Goal: Find specific page/section: Find specific page/section

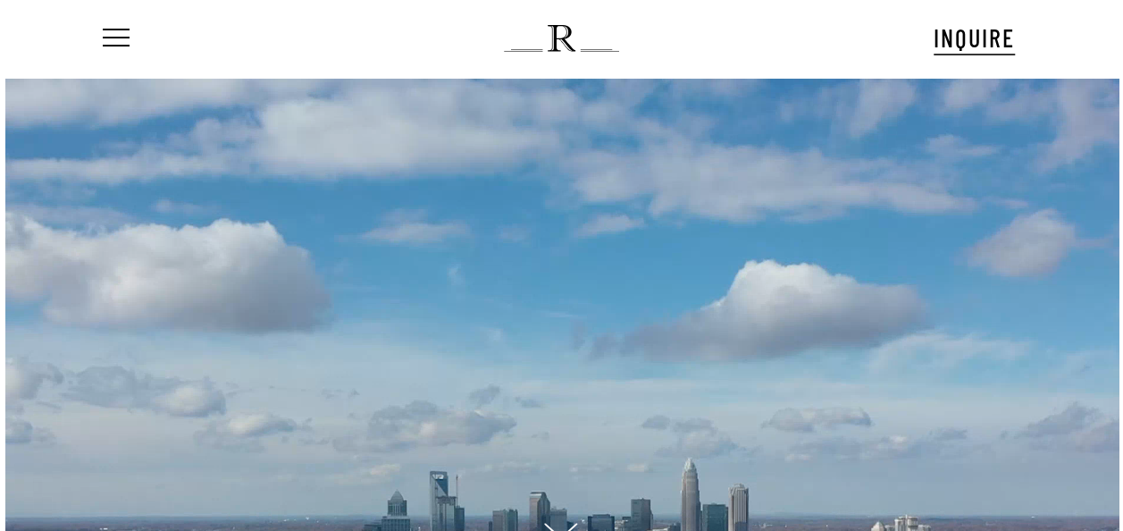
scroll to position [64, 0]
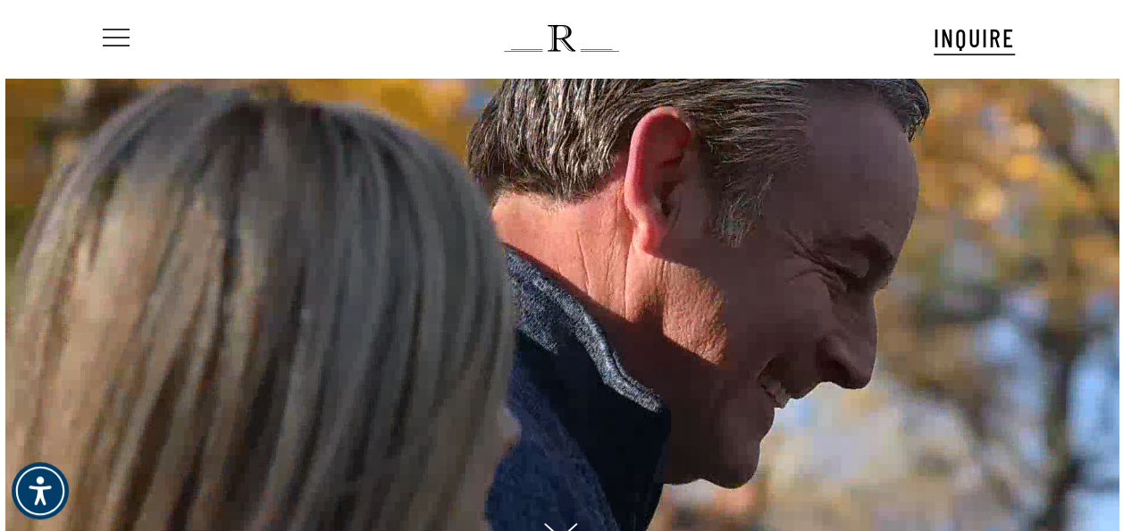
click at [113, 41] on span "Navigation Menu" at bounding box center [116, 38] width 20 height 25
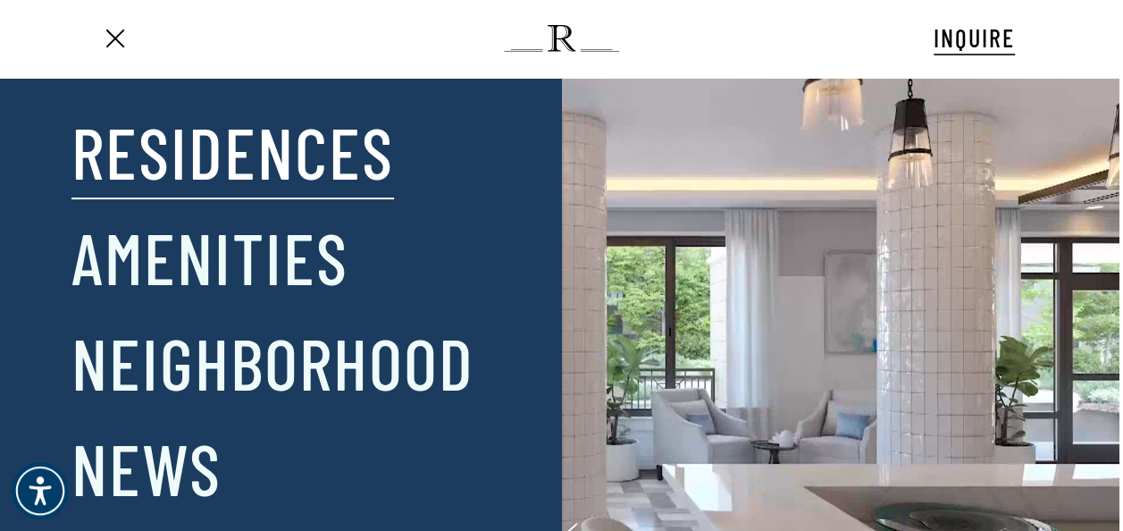
click at [111, 155] on link "Residences" at bounding box center [232, 151] width 323 height 93
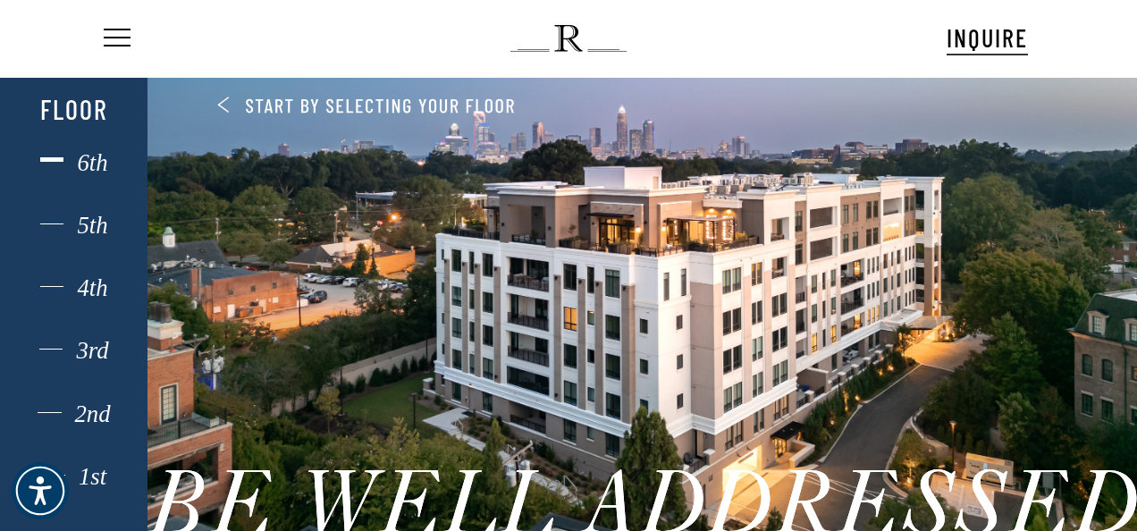
click at [97, 169] on div "6th" at bounding box center [73, 162] width 102 height 23
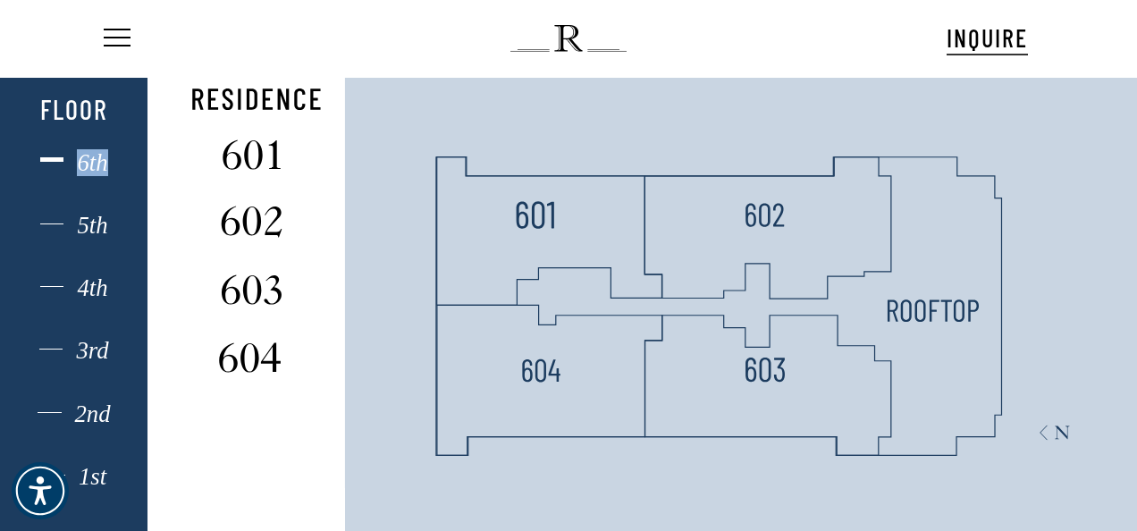
click at [97, 169] on div "6th" at bounding box center [73, 162] width 102 height 23
click at [92, 226] on div "5th" at bounding box center [73, 225] width 102 height 23
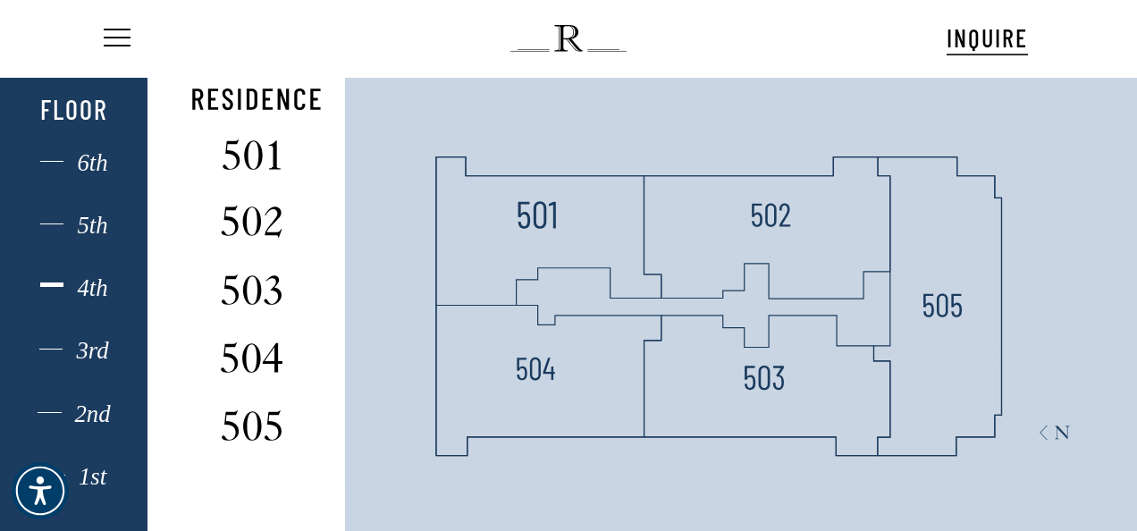
click at [99, 295] on div "4th" at bounding box center [73, 287] width 102 height 23
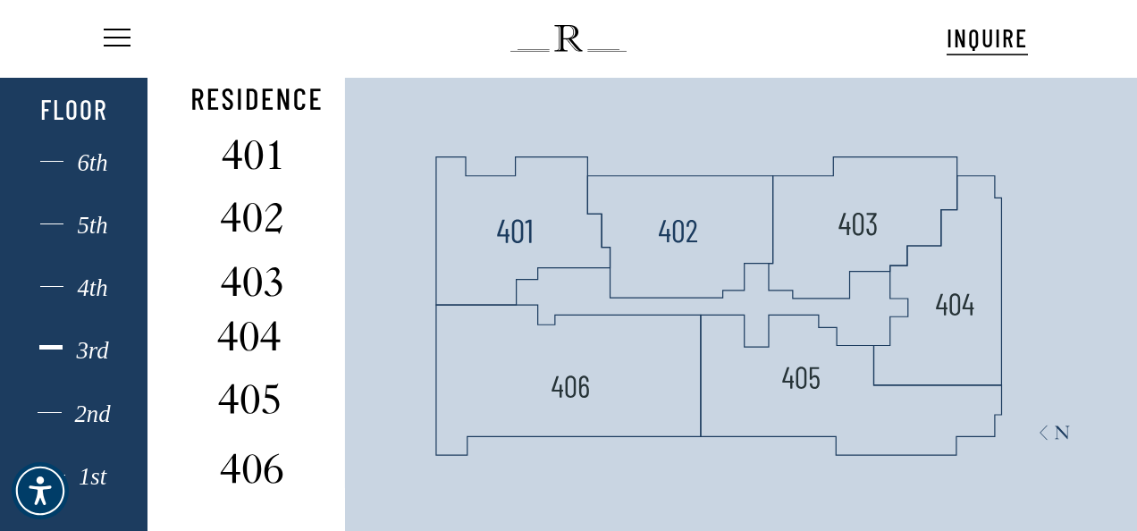
click at [80, 345] on div "3rd" at bounding box center [73, 350] width 102 height 23
click at [93, 407] on div "2nd" at bounding box center [73, 413] width 102 height 23
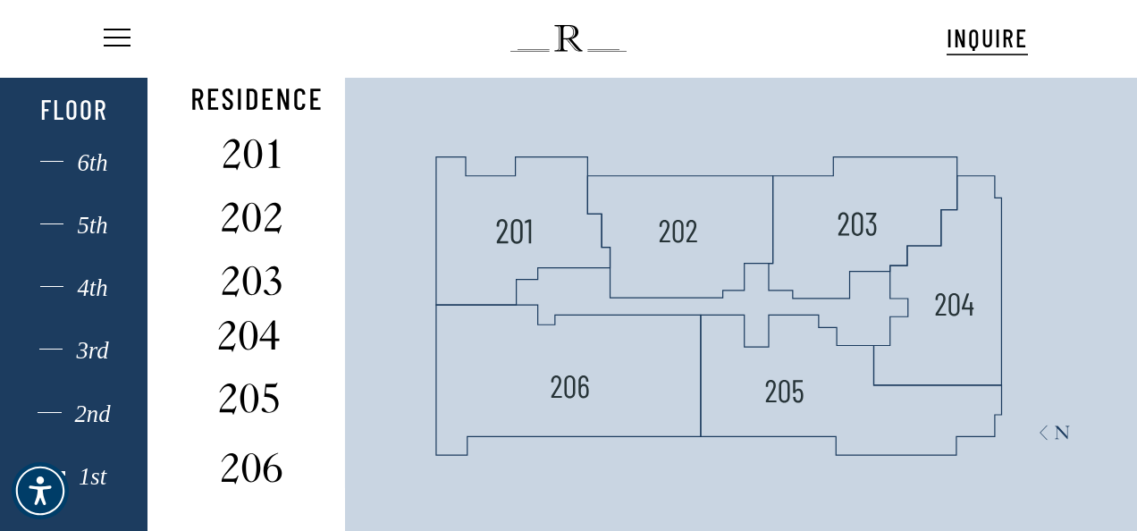
click at [95, 477] on div "1st" at bounding box center [73, 476] width 102 height 23
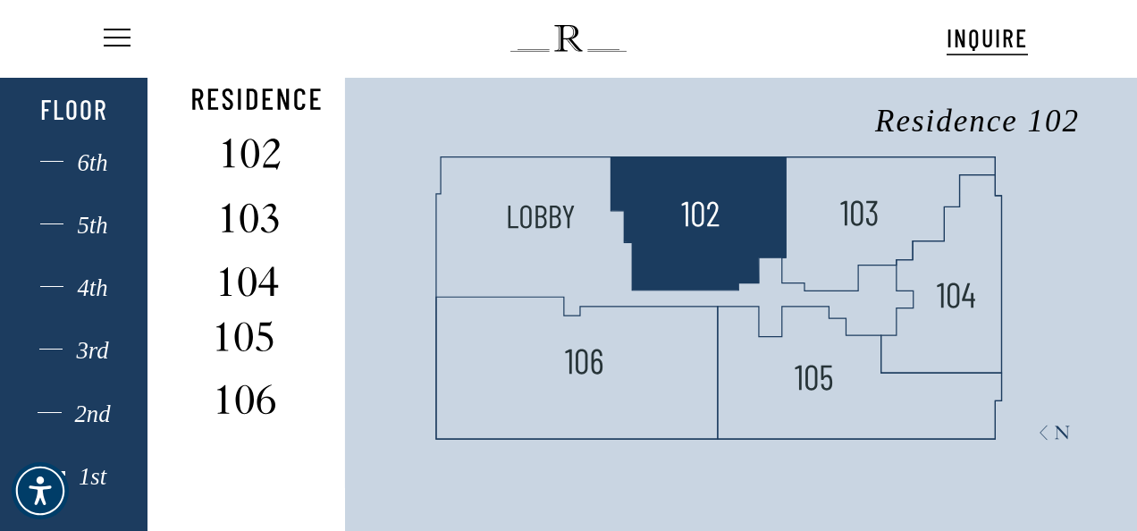
click at [759, 210] on polygon at bounding box center [697, 223] width 175 height 133
